Goal: Use online tool/utility: Utilize a website feature to perform a specific function

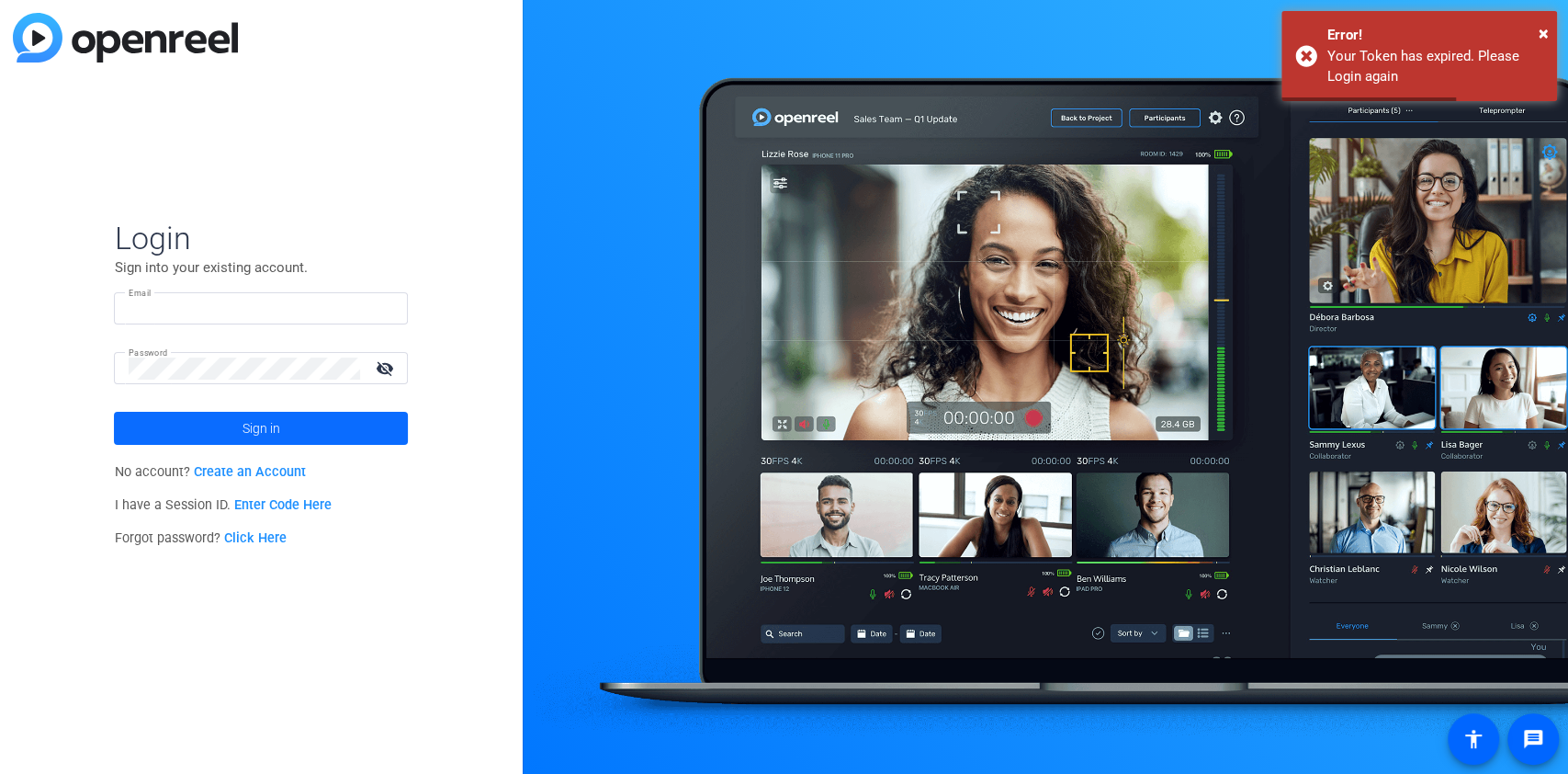
type input "[EMAIL_ADDRESS][DOMAIN_NAME]"
click at [230, 427] on span at bounding box center [260, 428] width 294 height 44
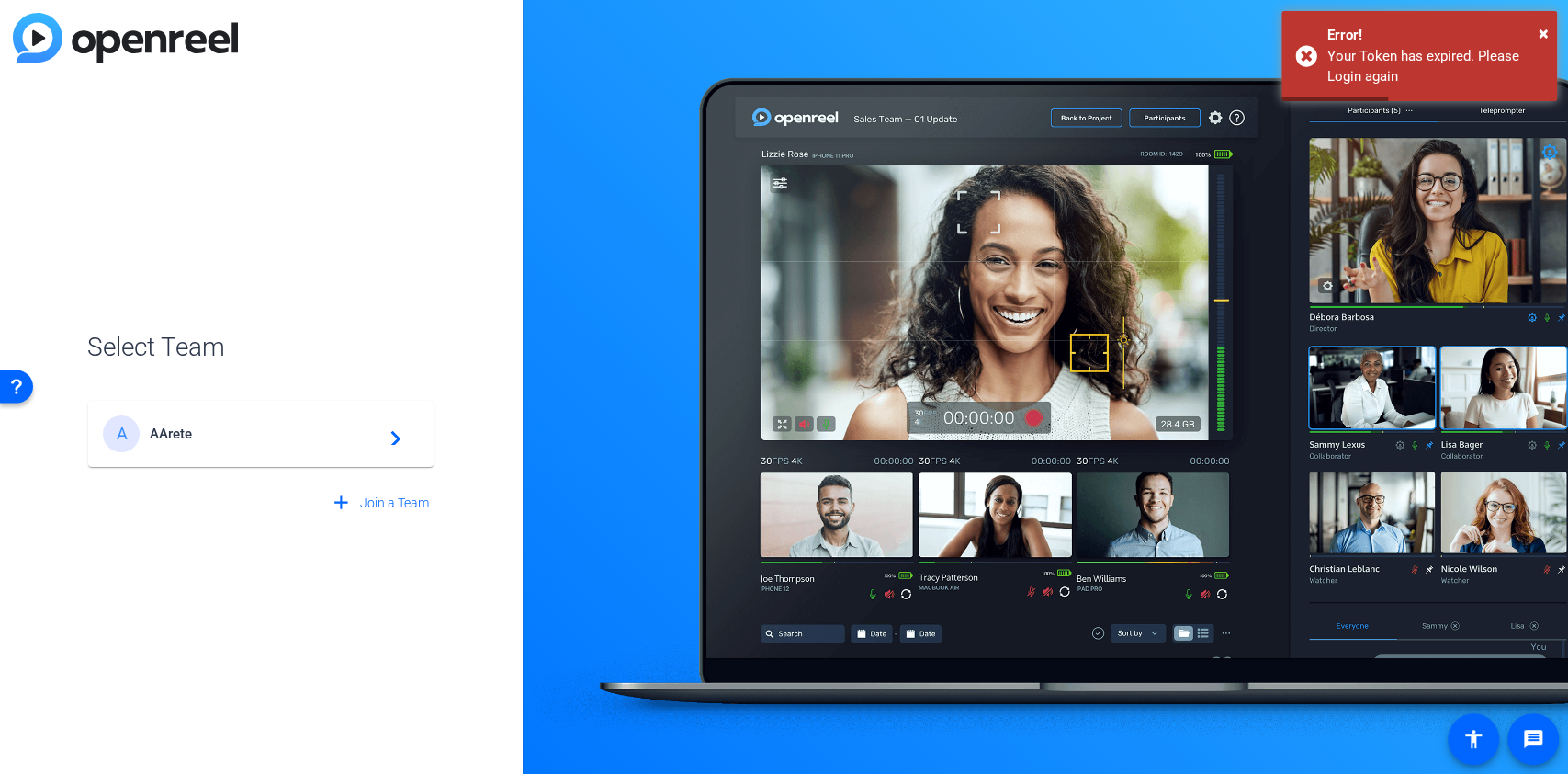
click at [314, 446] on div "A AArete navigate_next" at bounding box center [260, 433] width 316 height 37
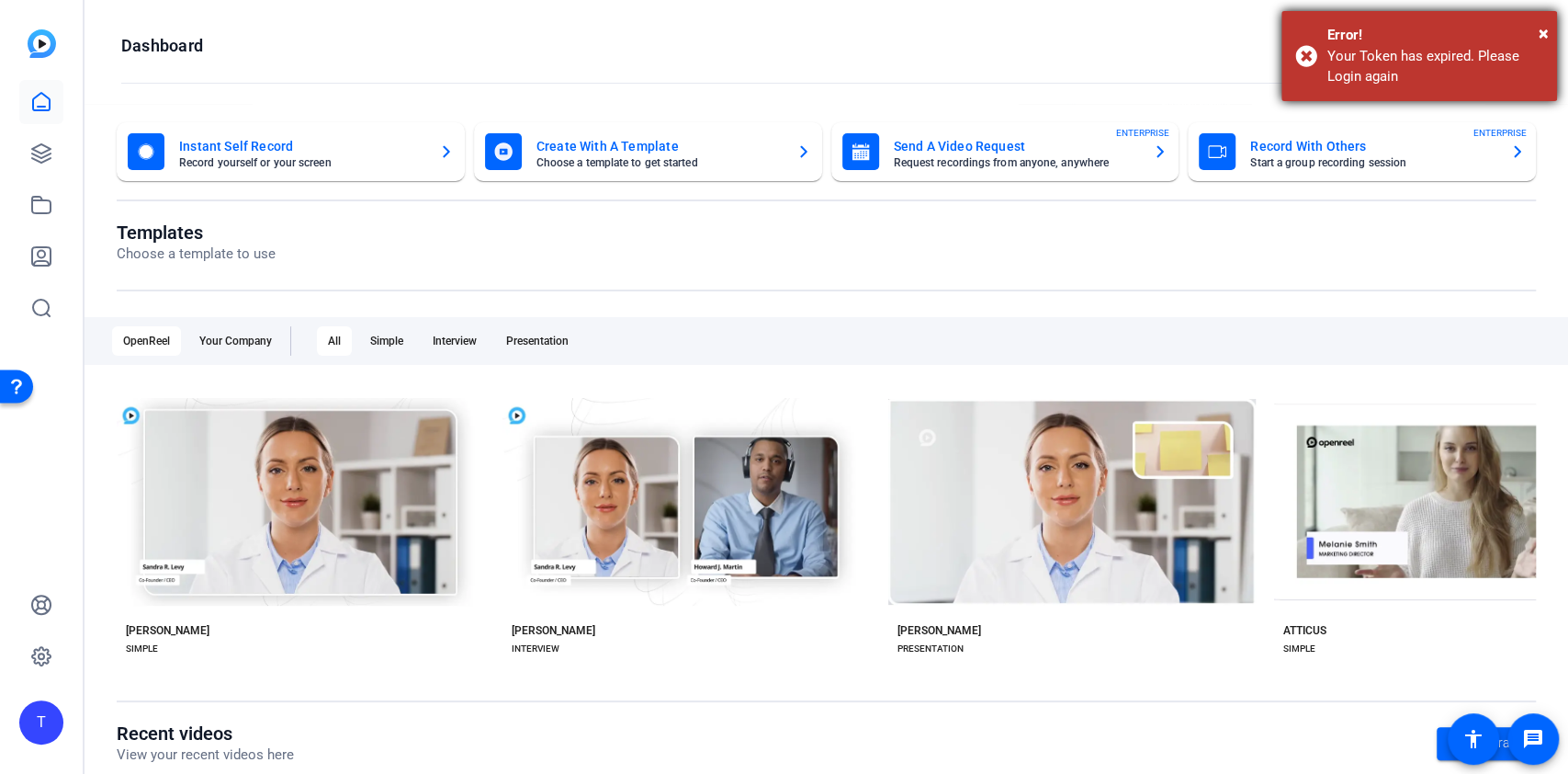
click at [1536, 29] on div "Error!" at bounding box center [1435, 35] width 216 height 21
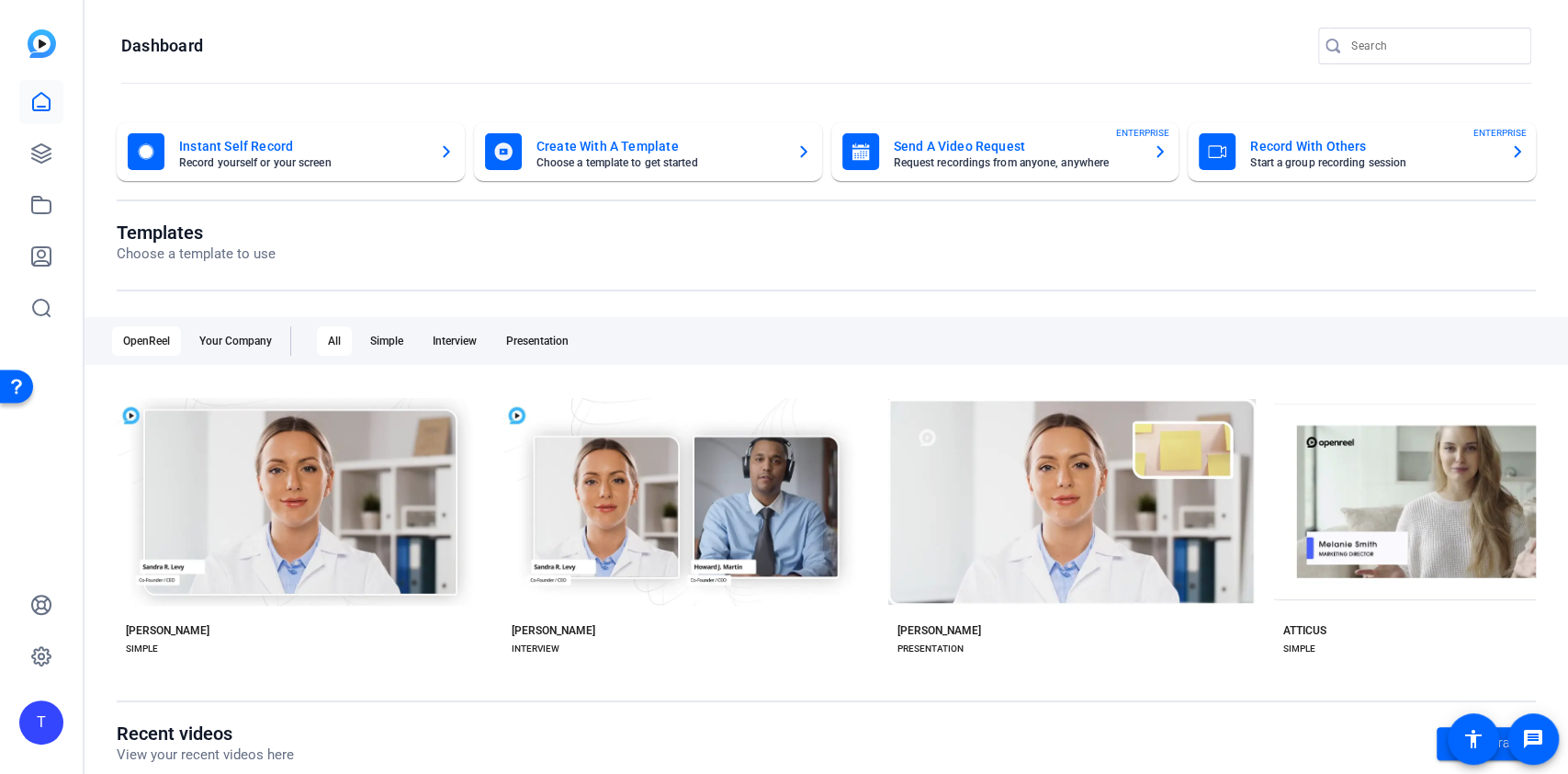
click at [559, 157] on mat-card-subtitle "Choose a template to get started" at bounding box center [659, 163] width 246 height 11
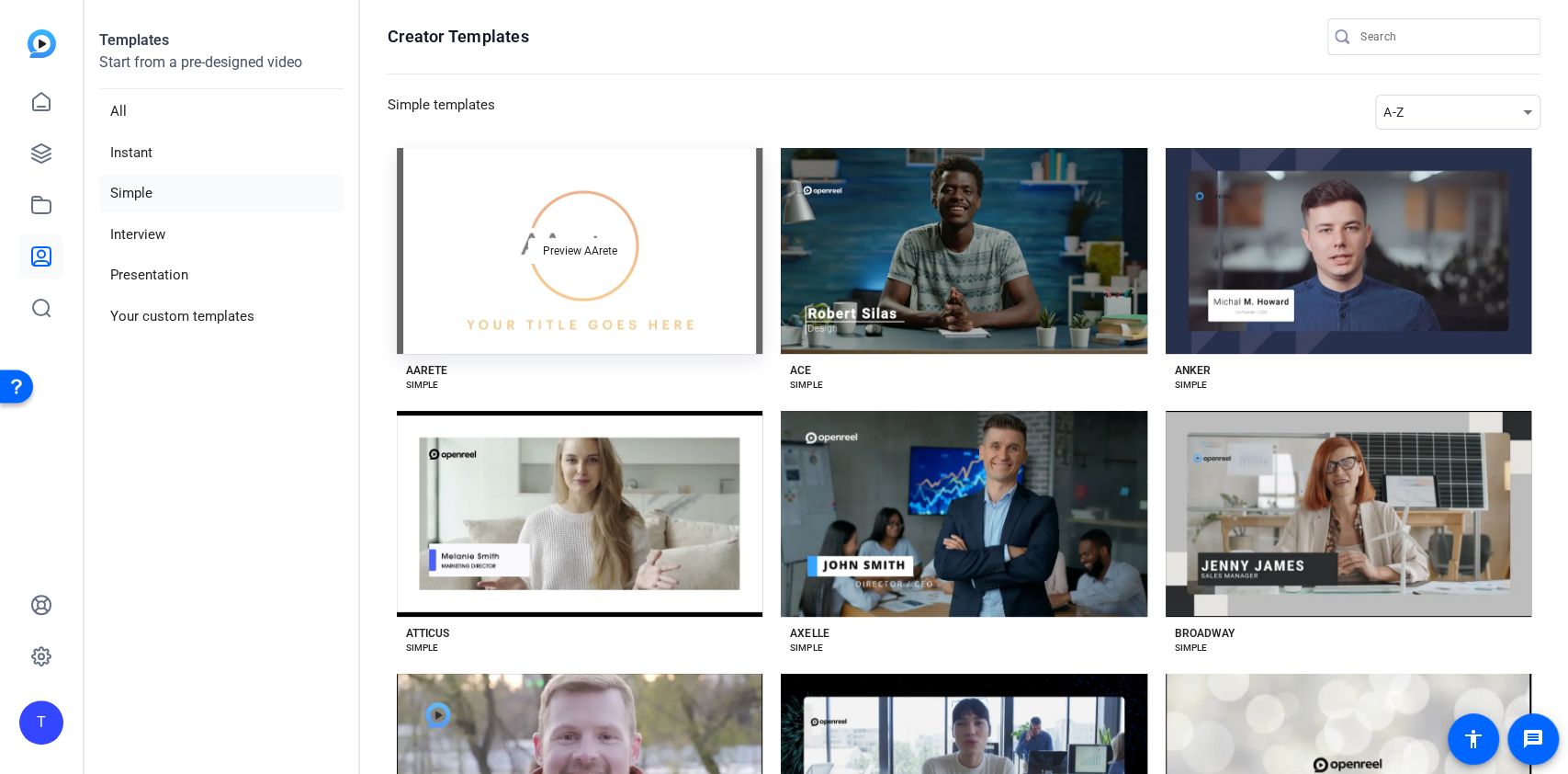
click at [579, 283] on div "Preview AArete" at bounding box center [579, 251] width 365 height 206
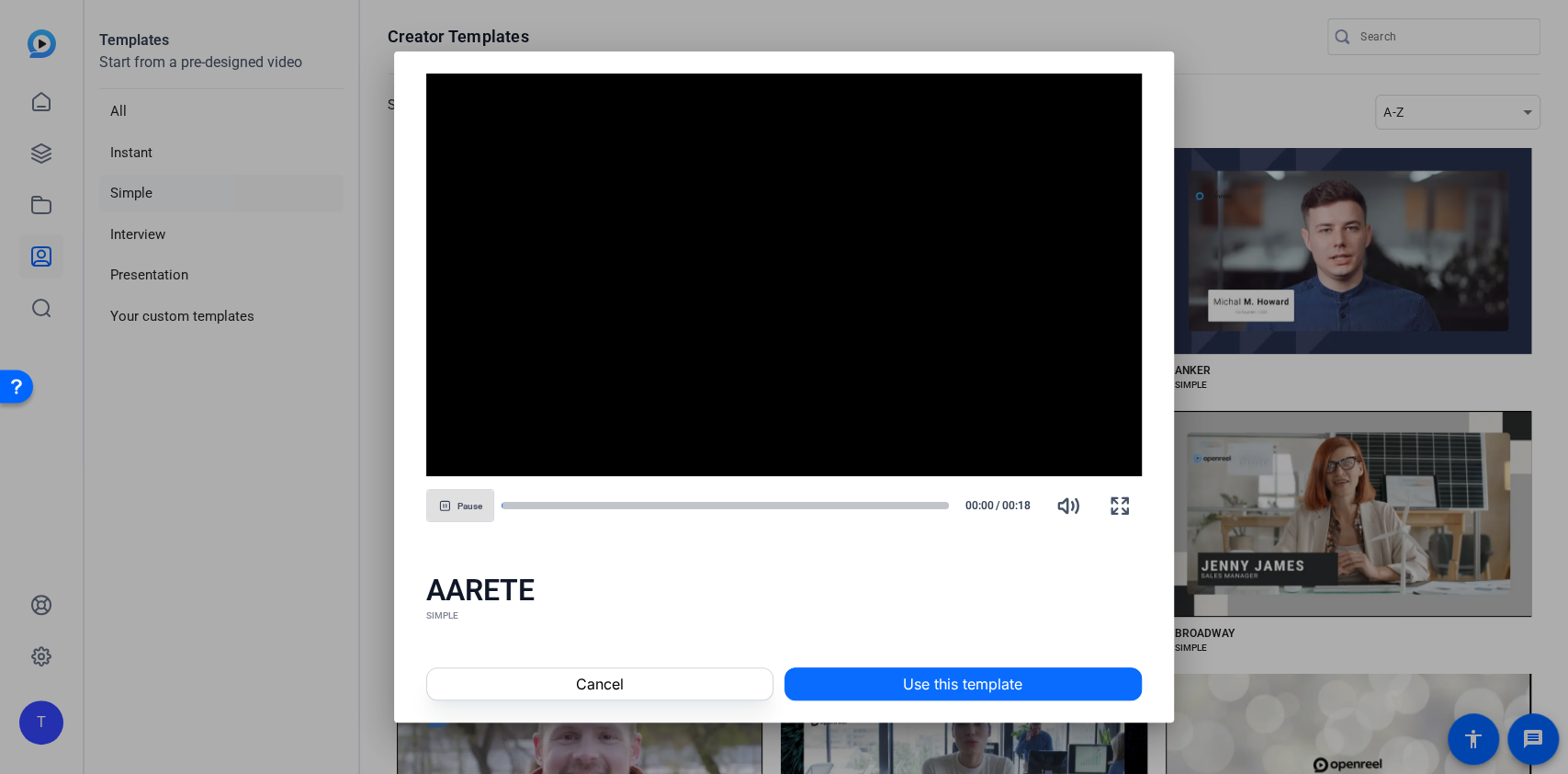
click at [873, 671] on span at bounding box center [963, 684] width 355 height 44
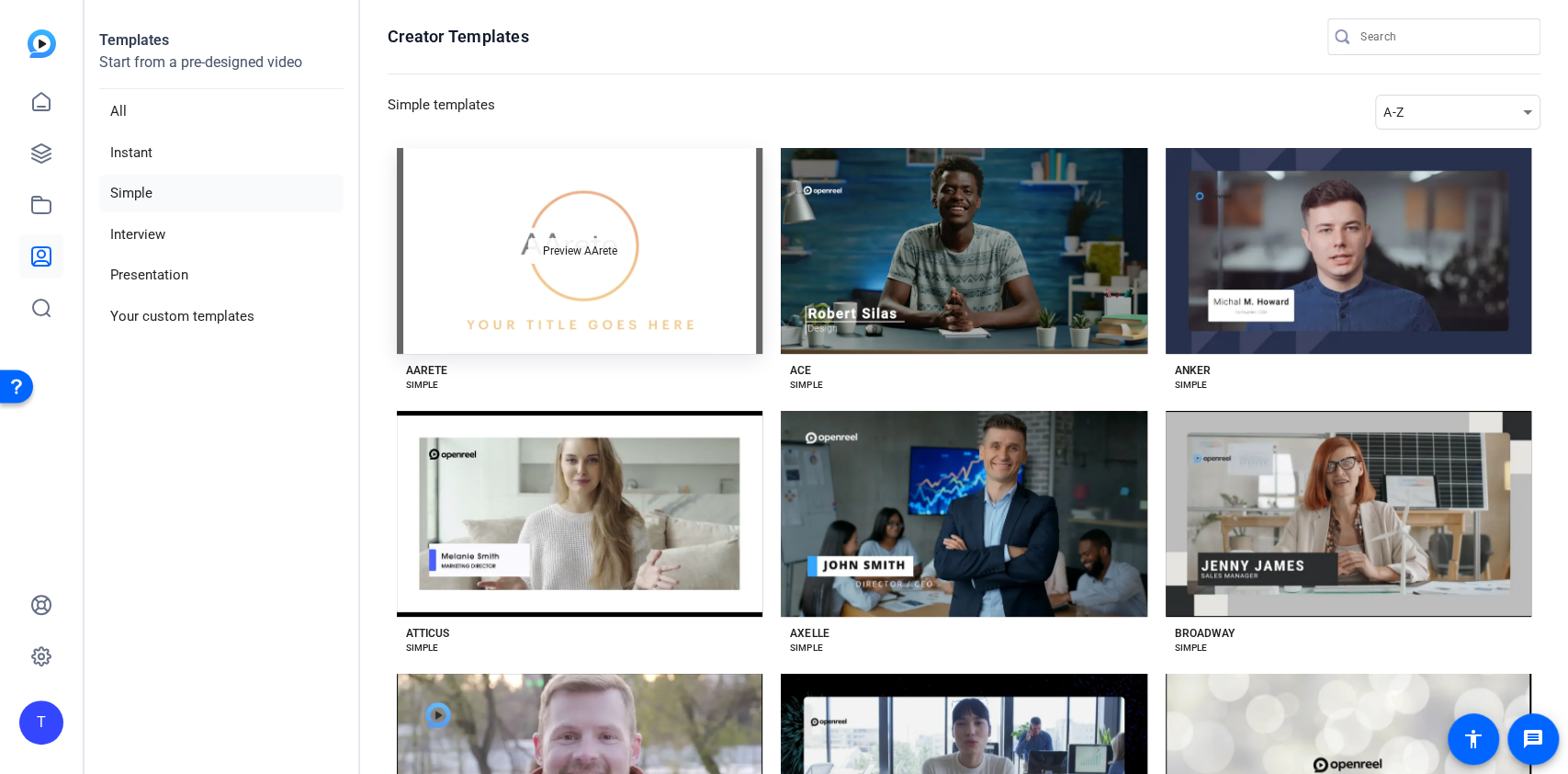
click at [582, 251] on span "Preview AArete" at bounding box center [580, 251] width 75 height 11
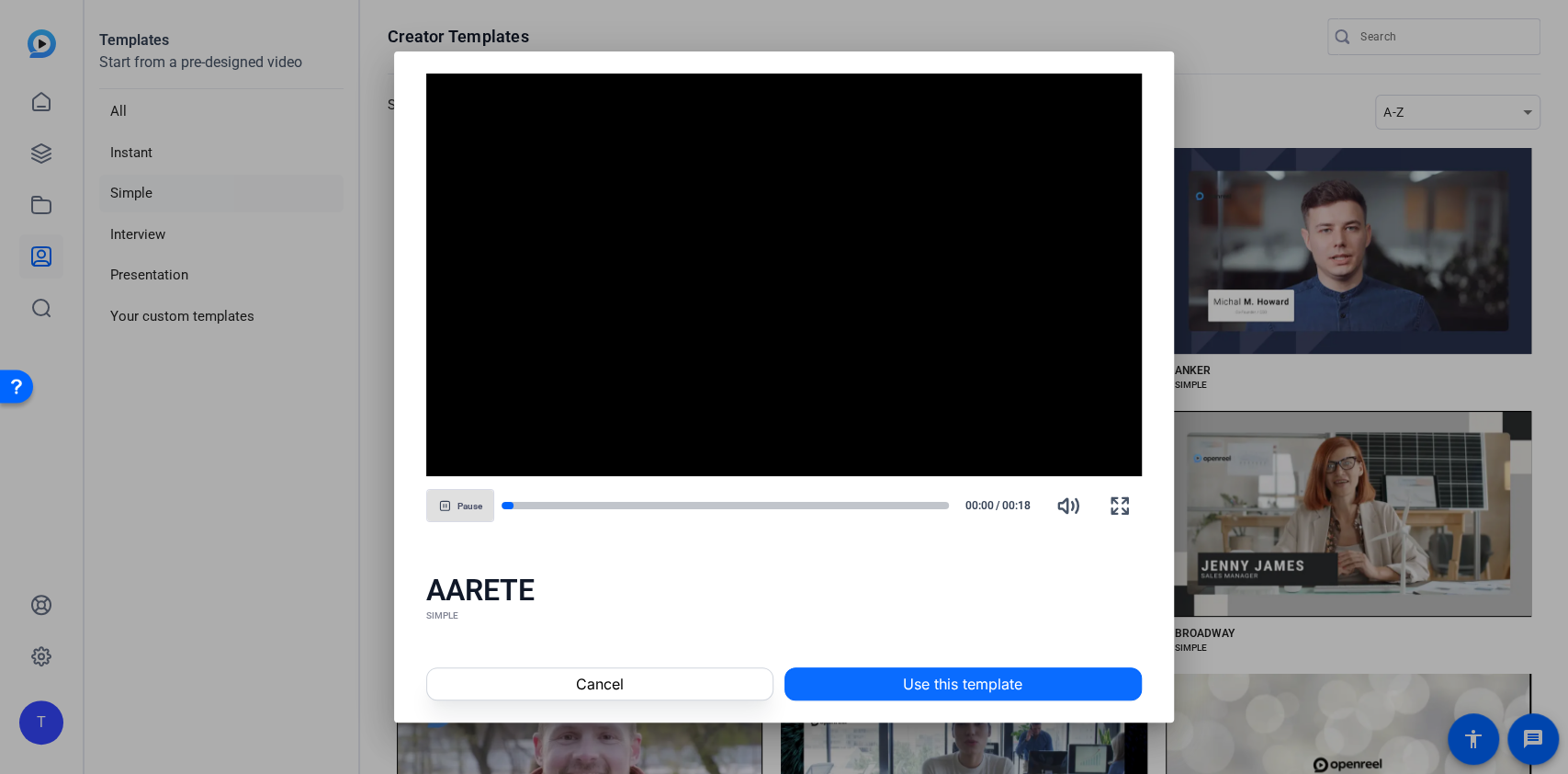
click at [857, 677] on span at bounding box center [963, 684] width 355 height 44
